Goal: Information Seeking & Learning: Learn about a topic

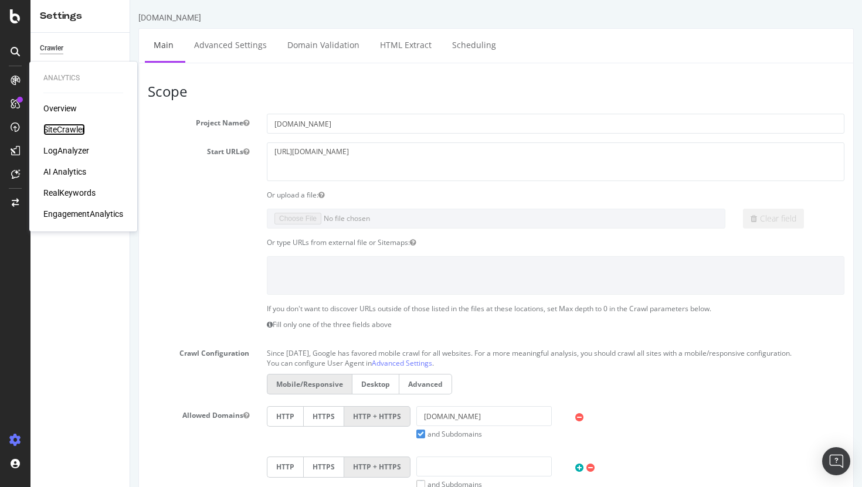
click at [60, 126] on div "SiteCrawler" at bounding box center [64, 130] width 42 height 12
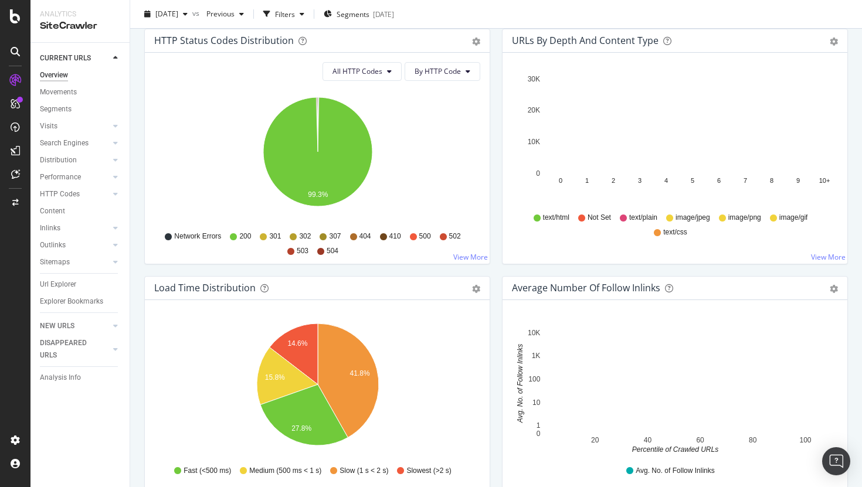
scroll to position [542, 0]
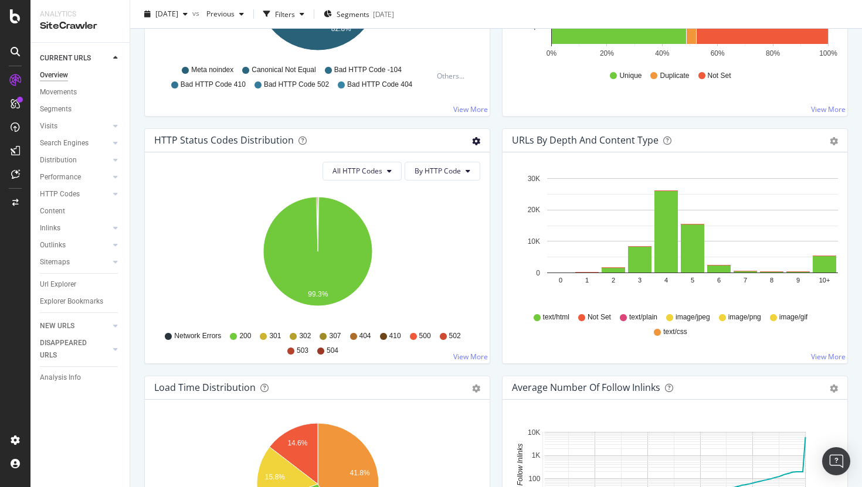
click at [475, 140] on icon "gear" at bounding box center [476, 141] width 8 height 8
click at [420, 189] on span "Table" at bounding box center [435, 186] width 107 height 16
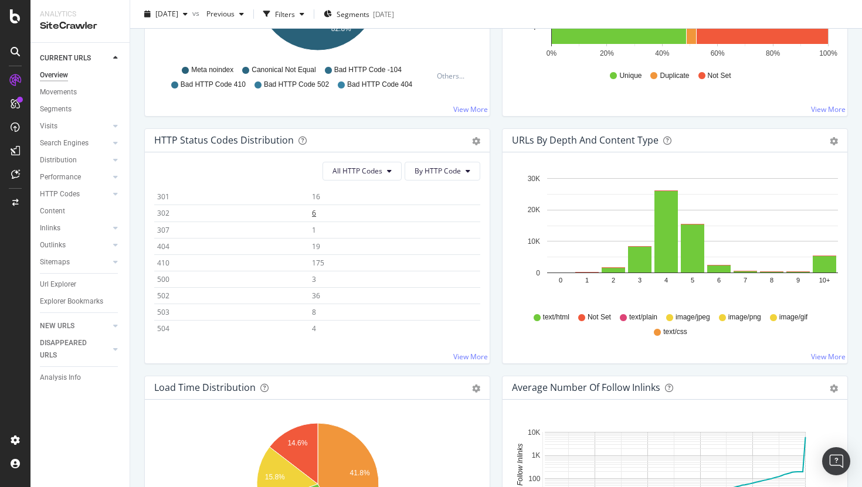
scroll to position [61, 0]
click at [318, 265] on span "175" at bounding box center [318, 262] width 12 height 10
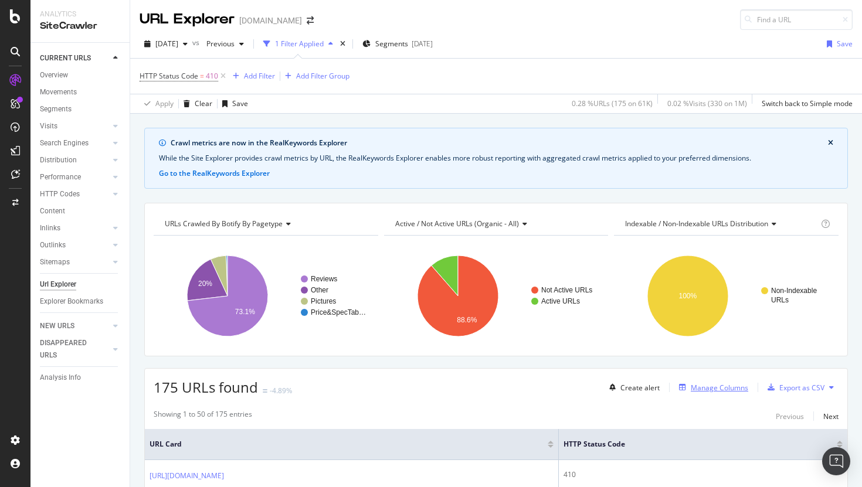
click at [693, 388] on div "Manage Columns" at bounding box center [719, 388] width 57 height 10
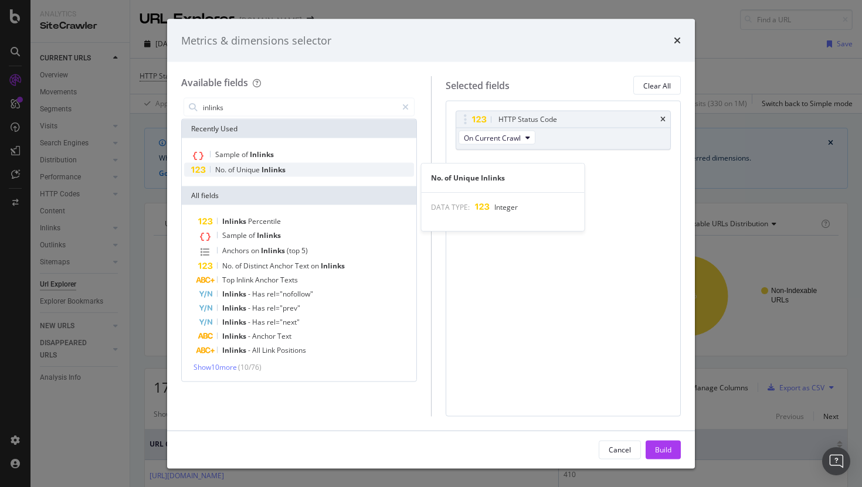
click at [262, 170] on span "Unique" at bounding box center [248, 170] width 25 height 10
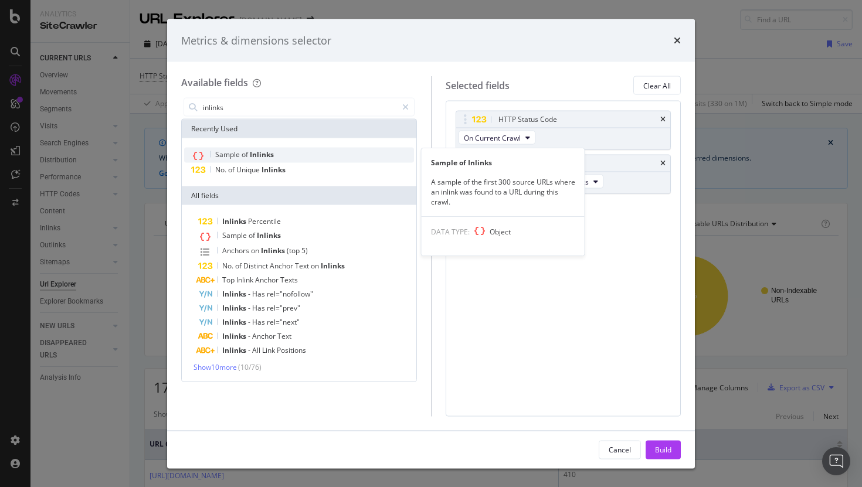
click at [270, 154] on span "Inlinks" at bounding box center [262, 155] width 24 height 10
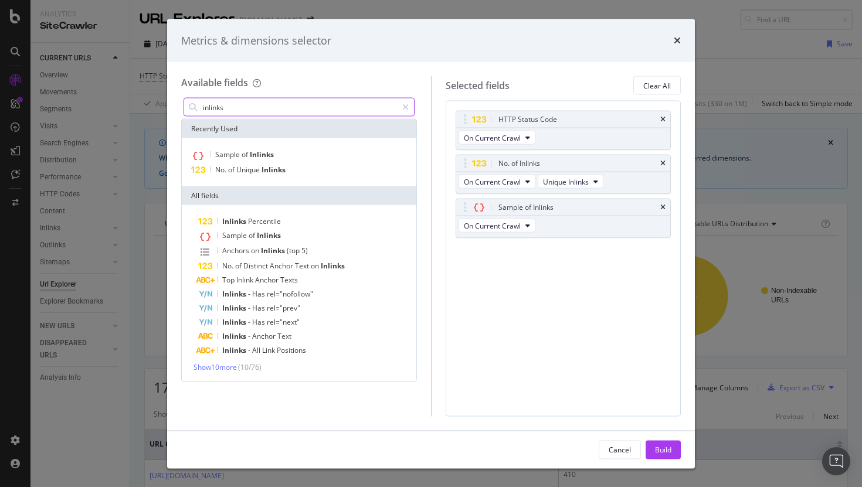
click at [232, 116] on input "inlinks" at bounding box center [299, 108] width 195 height 18
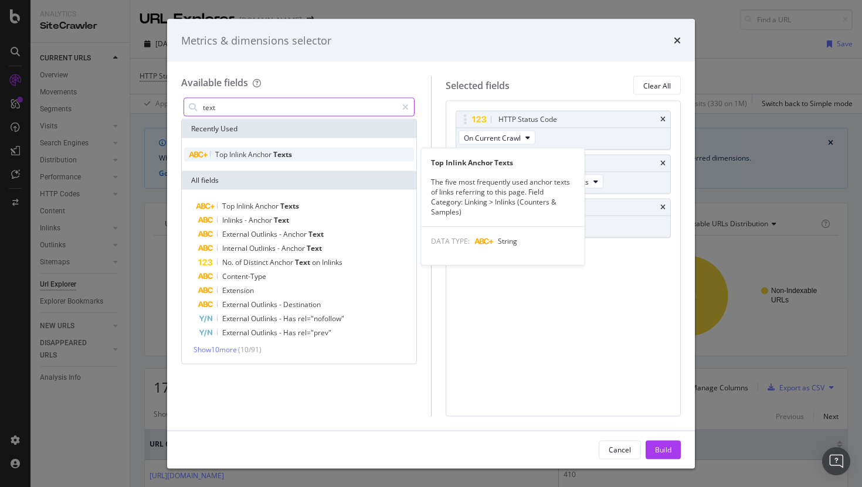
type input "text"
click at [297, 156] on div "Top Inlink Anchor Texts" at bounding box center [299, 155] width 230 height 14
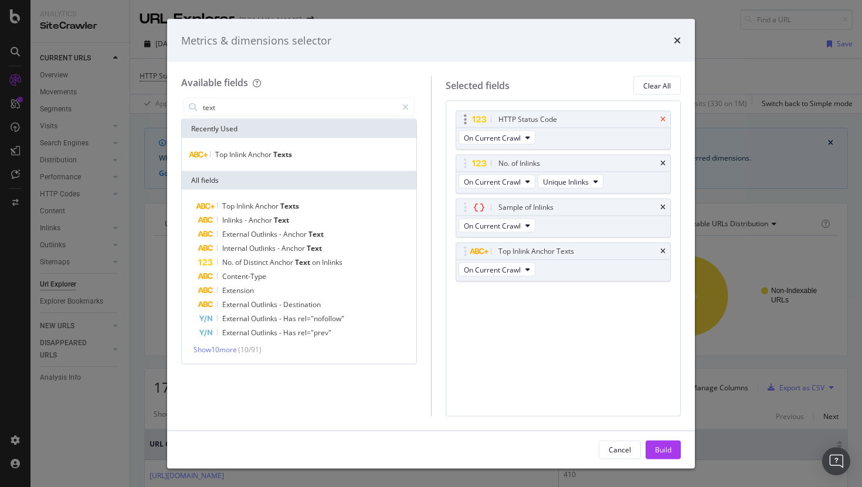
click at [664, 118] on icon "times" at bounding box center [663, 119] width 5 height 7
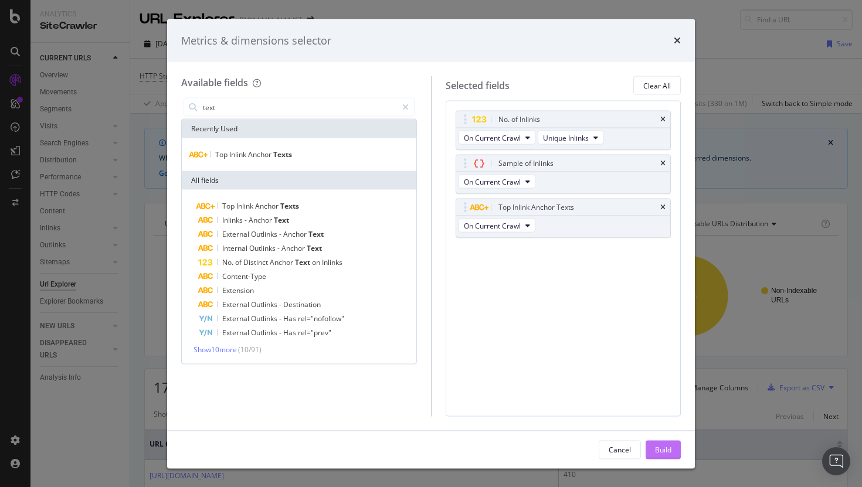
click at [670, 455] on div "Build" at bounding box center [663, 450] width 16 height 18
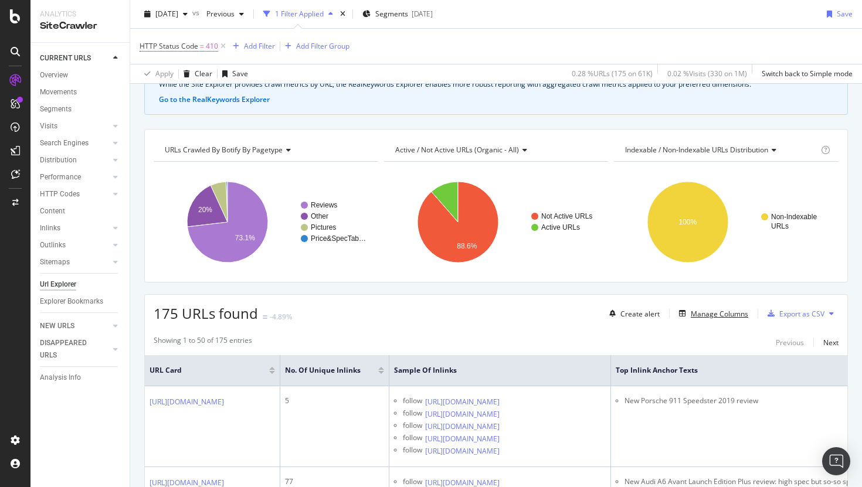
scroll to position [144, 0]
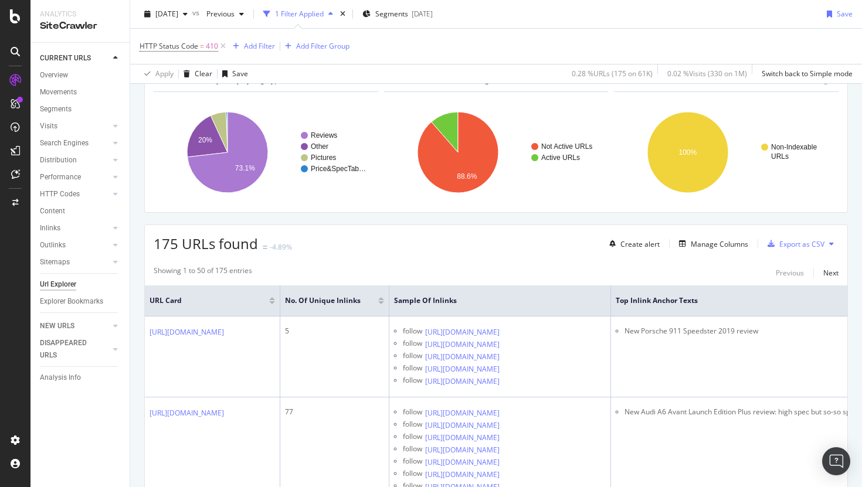
click at [384, 299] on div at bounding box center [381, 298] width 6 height 3
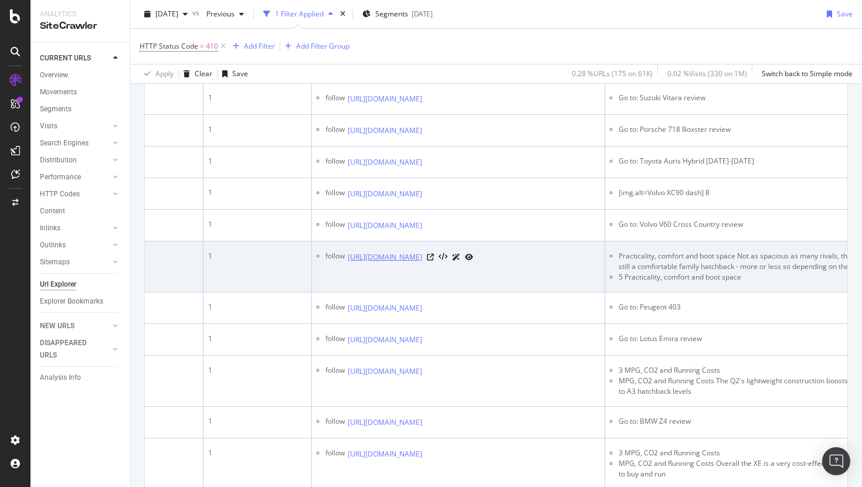
scroll to position [0, 227]
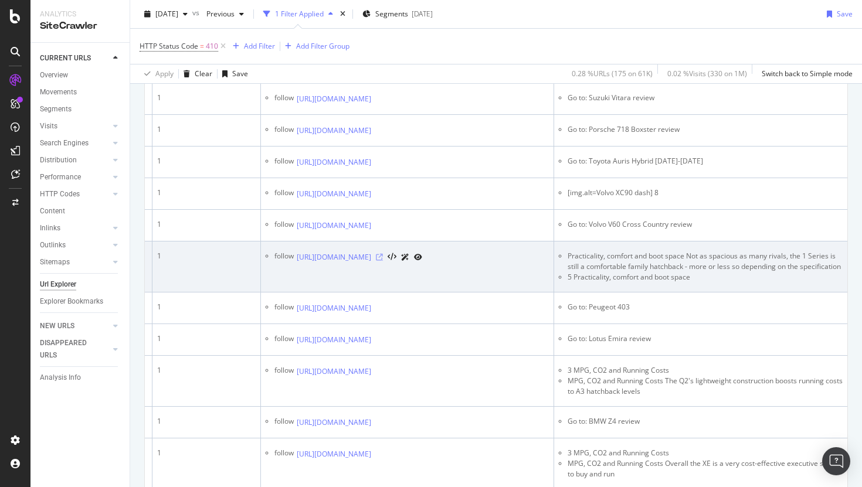
click at [383, 261] on icon at bounding box center [379, 257] width 7 height 7
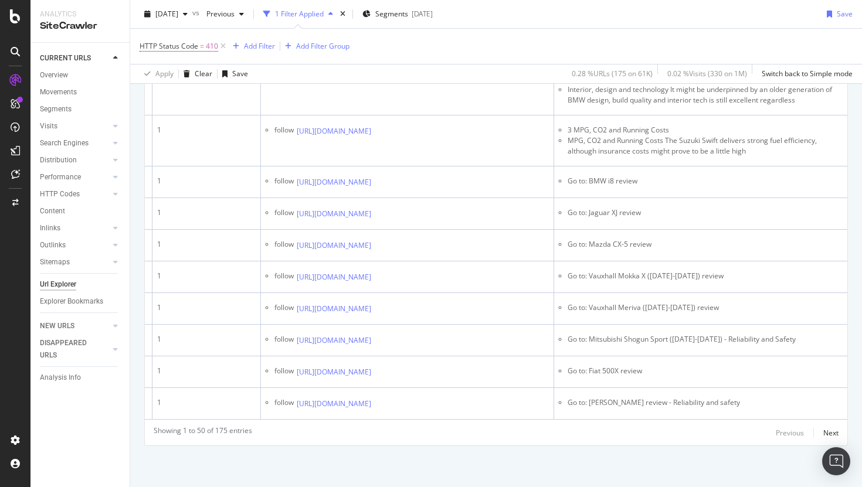
scroll to position [2345, 0]
